Goal: Check status: Check status

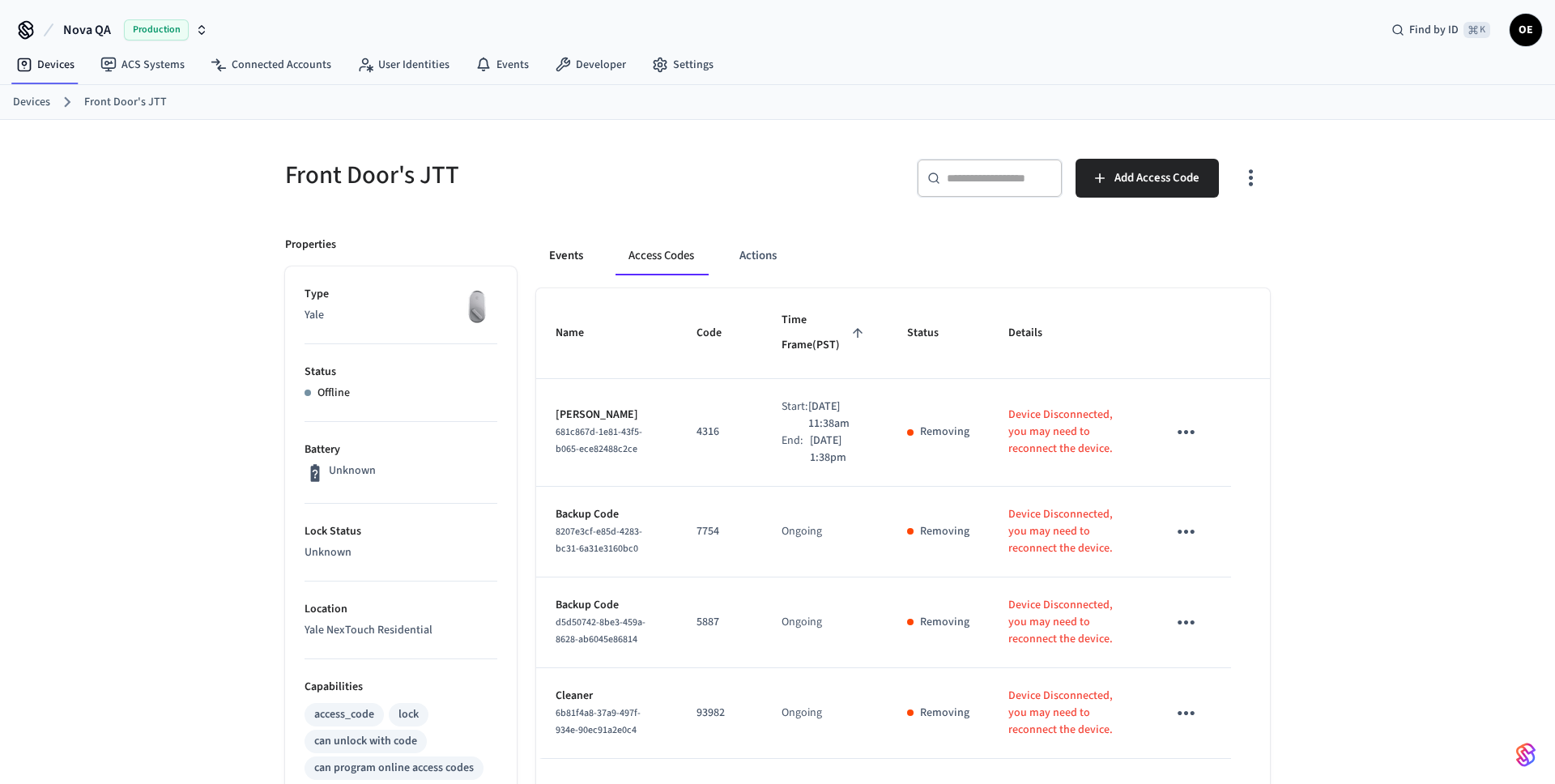
click at [566, 255] on button "Events" at bounding box center [565, 255] width 60 height 39
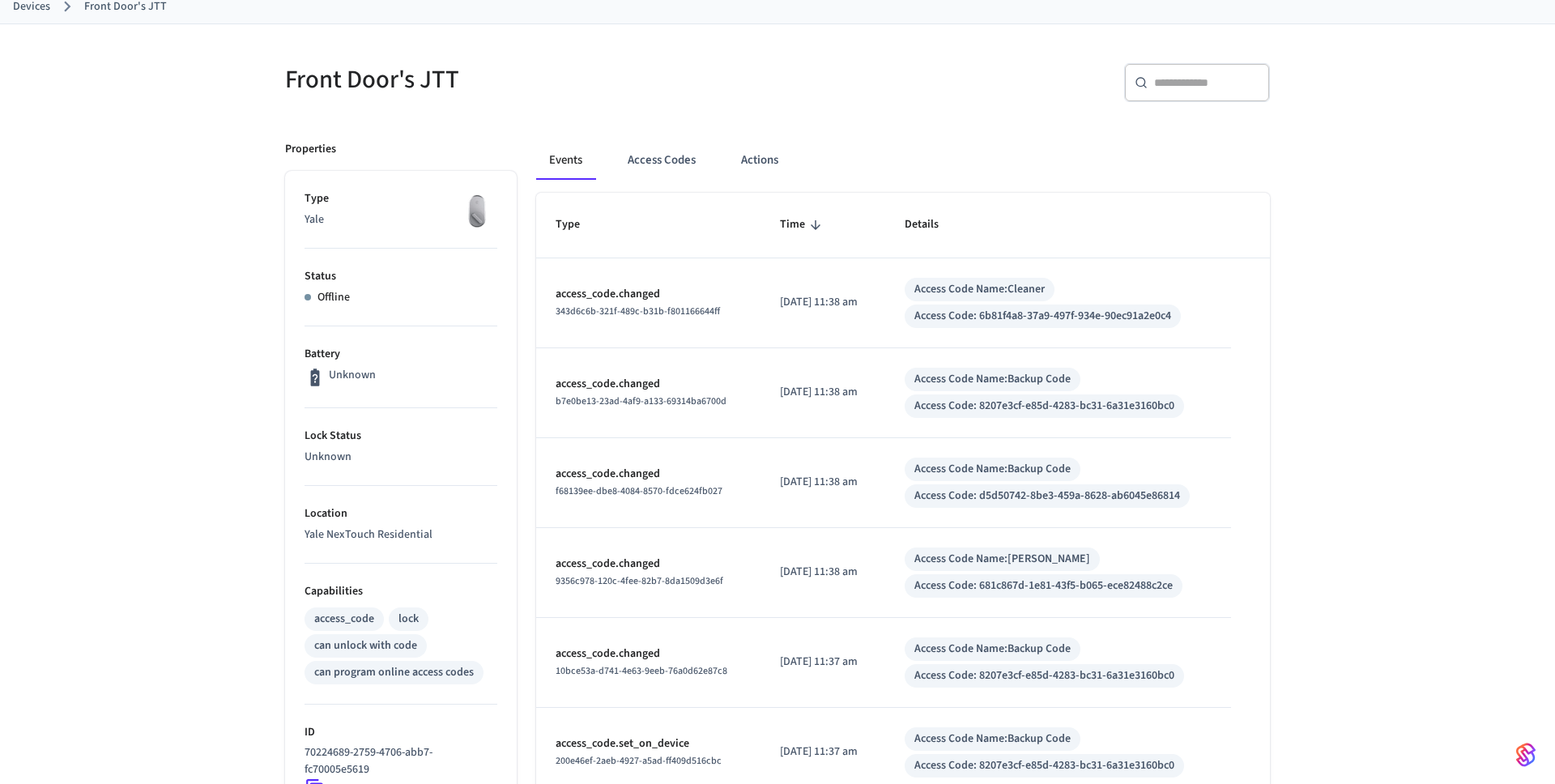
scroll to position [97, 0]
click at [358, 299] on div "Online" at bounding box center [400, 297] width 192 height 17
drag, startPoint x: 348, startPoint y: 307, endPoint x: 302, endPoint y: 284, distance: 51.4
click at [302, 284] on ul "Type Yale Status Online Battery 3% Lock Status Unlocked Location Yale NexTouch …" at bounding box center [401, 685] width 231 height 1031
